Goal: Navigation & Orientation: Find specific page/section

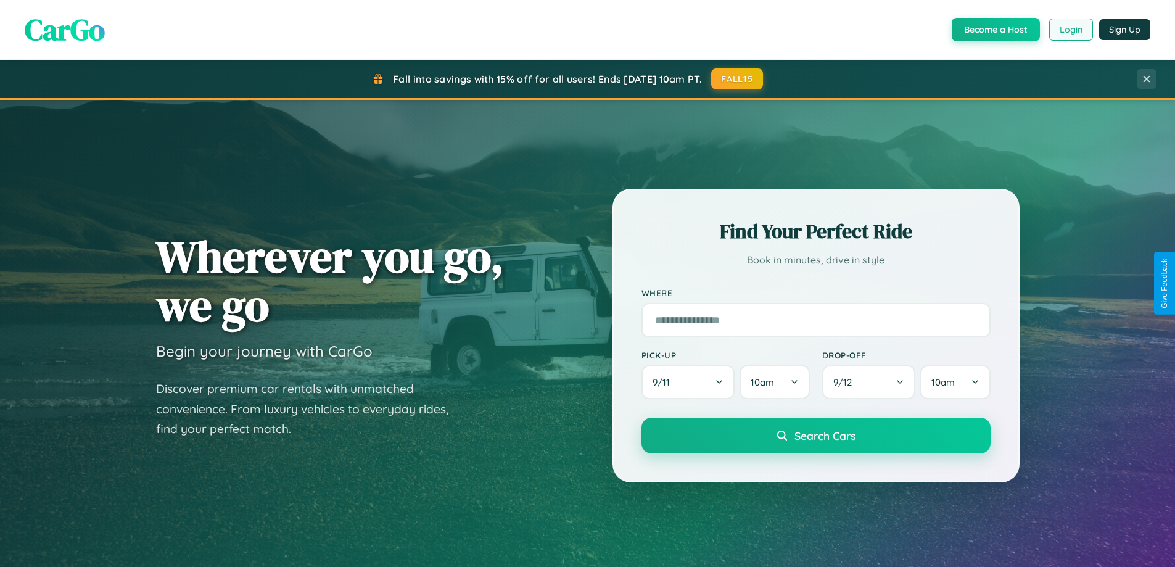
click at [1070, 30] on button "Login" at bounding box center [1071, 30] width 44 height 22
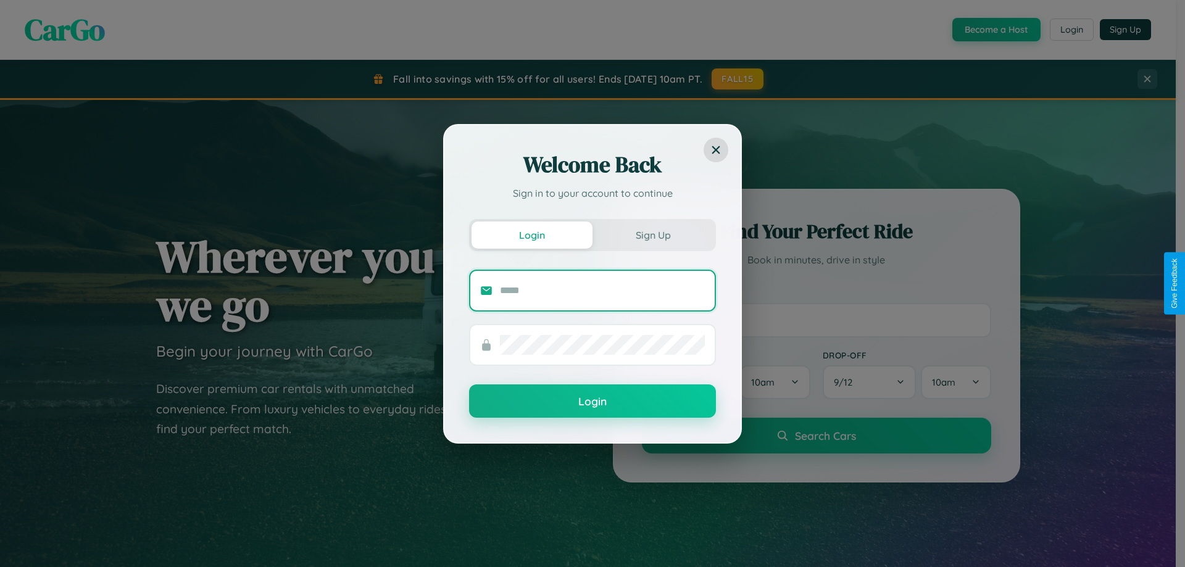
click at [602, 290] on input "text" at bounding box center [602, 291] width 205 height 20
type input "**********"
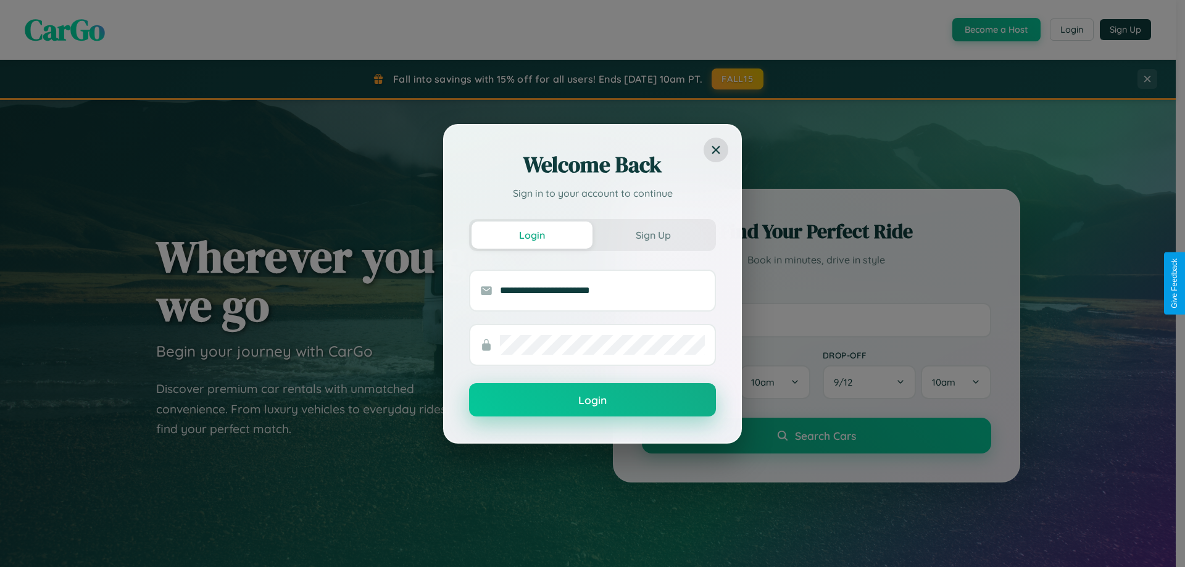
click at [592, 400] on button "Login" at bounding box center [592, 399] width 247 height 33
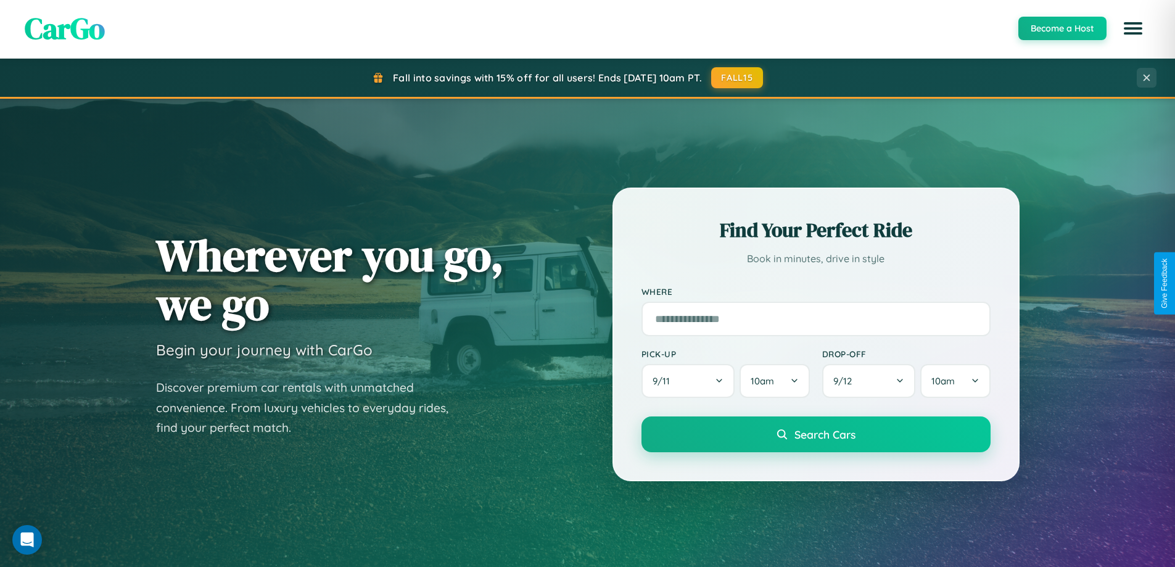
scroll to position [532, 0]
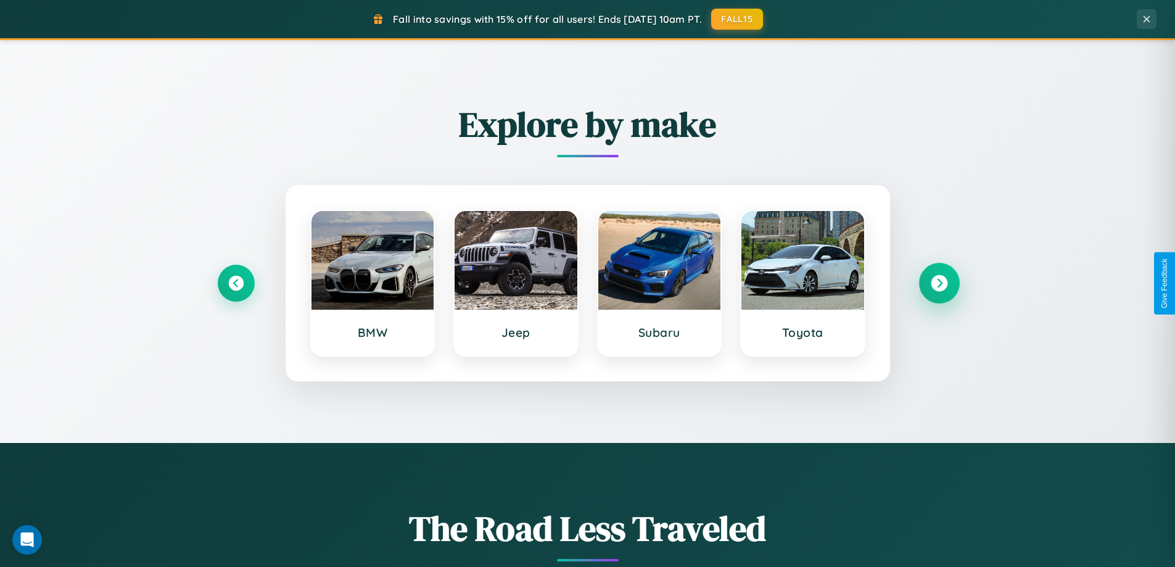
click at [939, 283] on icon at bounding box center [939, 283] width 17 height 17
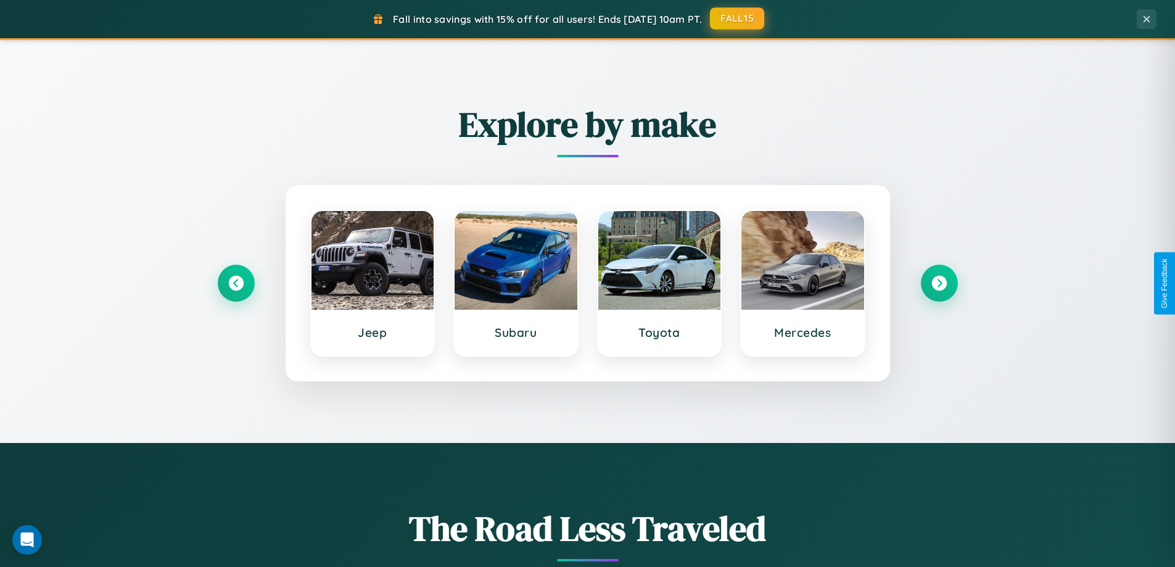
click at [738, 19] on button "FALL15" at bounding box center [737, 18] width 54 height 22
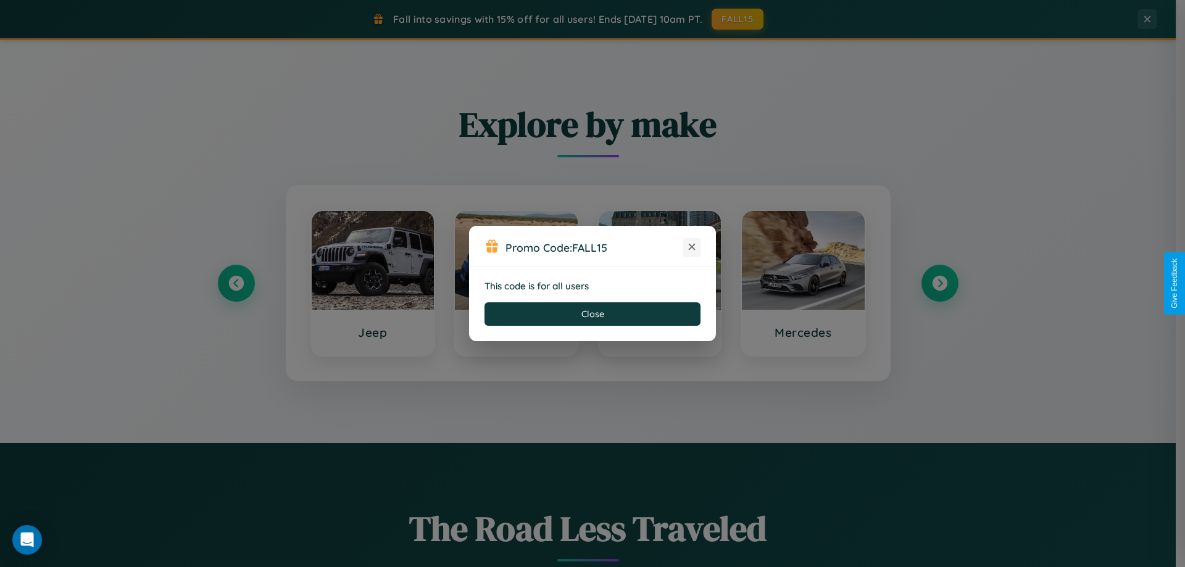
click at [692, 247] on icon at bounding box center [691, 247] width 12 height 12
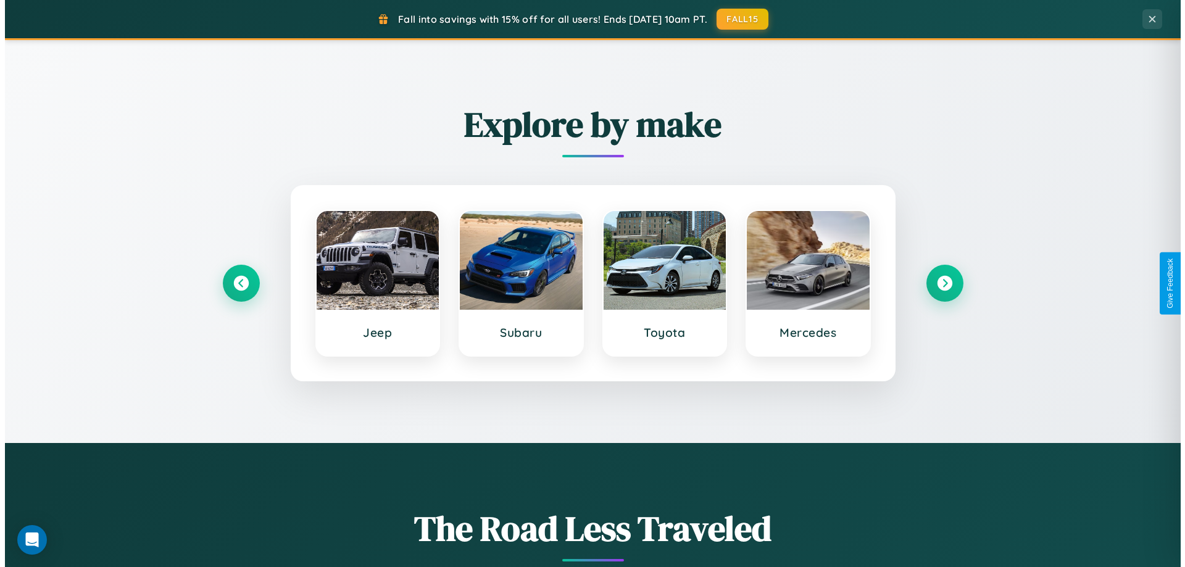
scroll to position [0, 0]
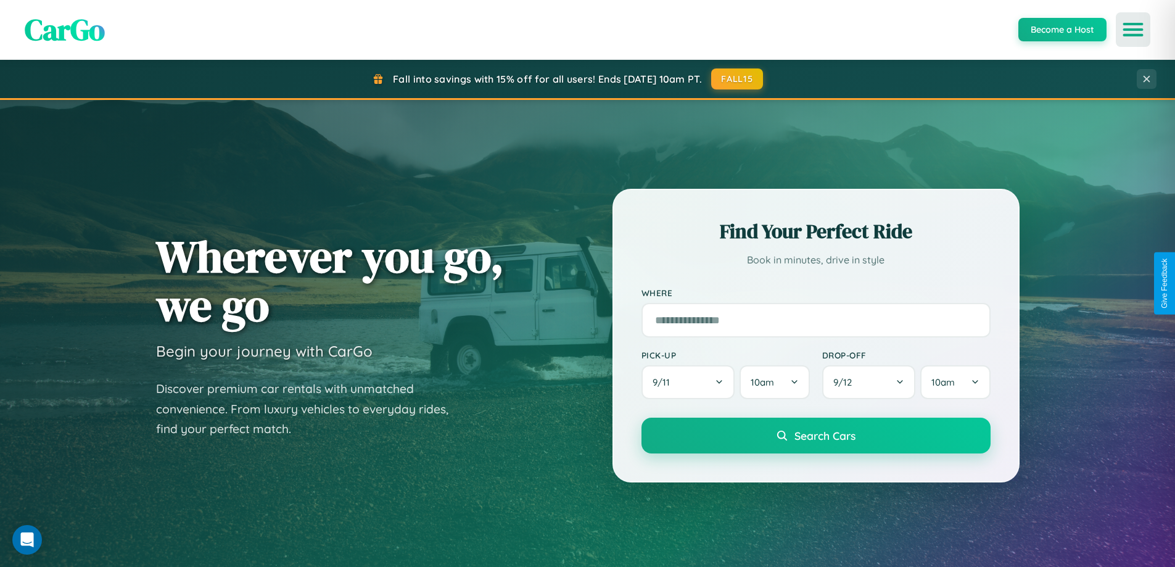
click at [1133, 30] on icon "Open menu" at bounding box center [1134, 29] width 18 height 11
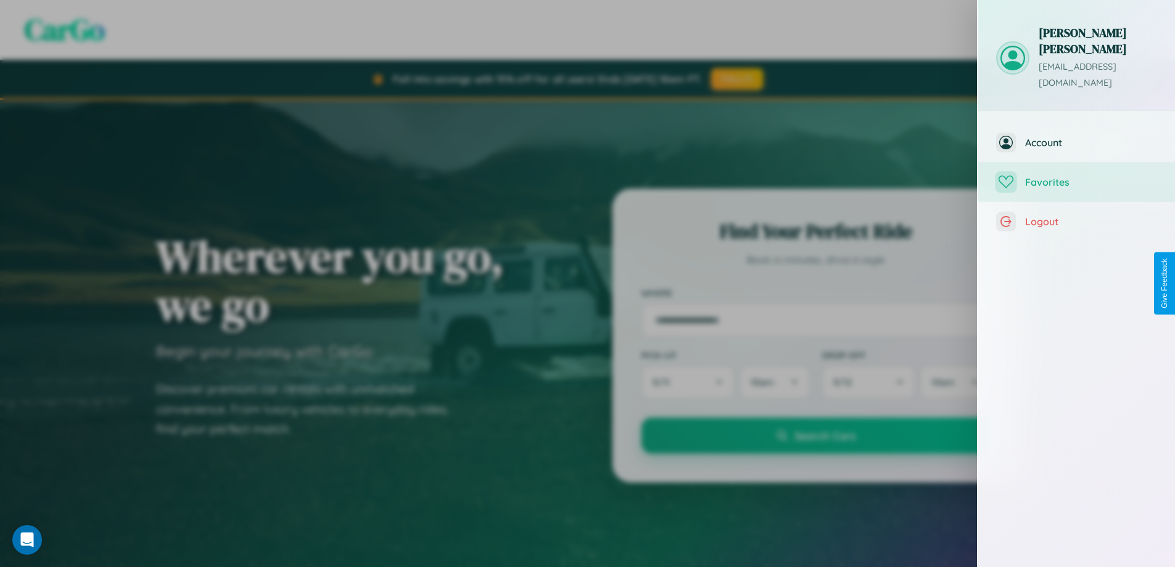
click at [1077, 176] on span "Favorites" at bounding box center [1090, 182] width 131 height 12
